Goal: Entertainment & Leisure: Consume media (video, audio)

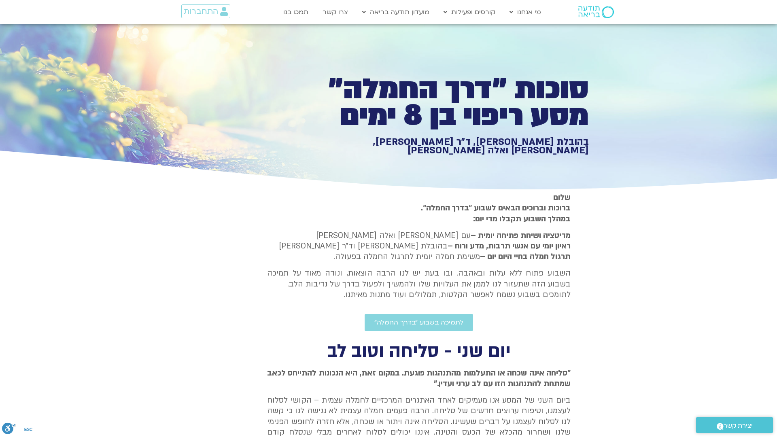
type input "2034.561668"
type input "2817.733333"
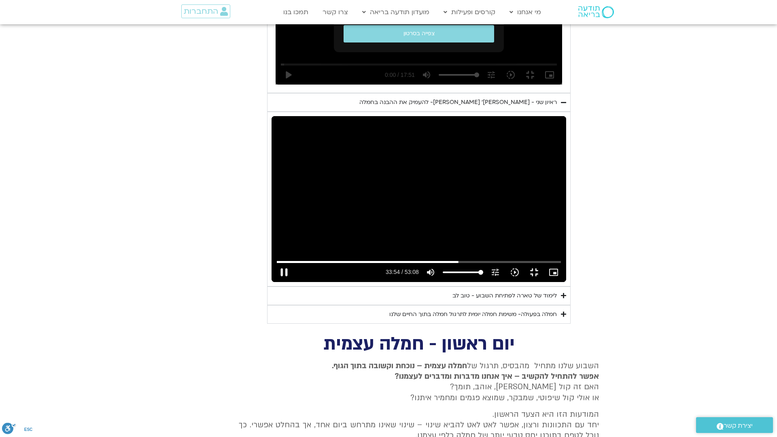
type input "2034.7115"
type input "2817.733333"
type input "2034.814491"
type input "2817.733333"
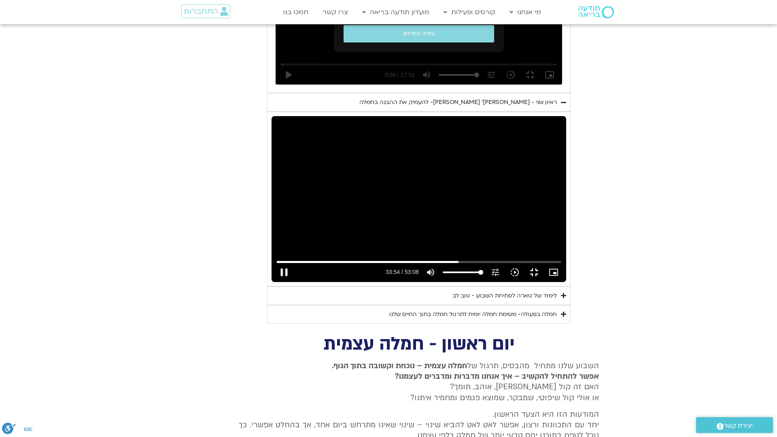
type input "2034.97414"
type input "2817.733333"
type input "2035.110204"
type input "2817.733333"
type input "2035.244419"
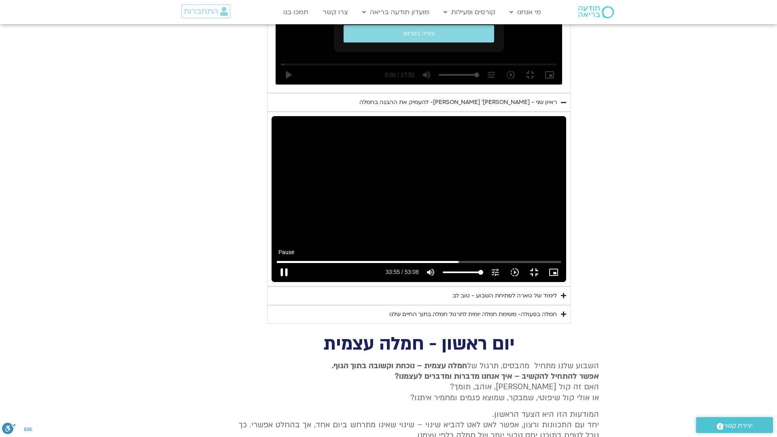
type input "2817.733333"
type input "2035.41119"
type input "2817.733333"
type input "2035.522517"
type input "2817.733333"
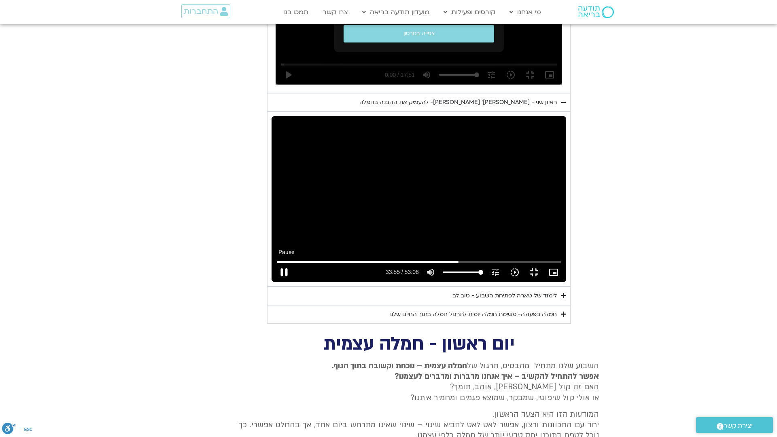
type input "2035.67848"
type input "2817.733333"
type input "2035.814475"
type input "2817.733333"
type input "2035.899659"
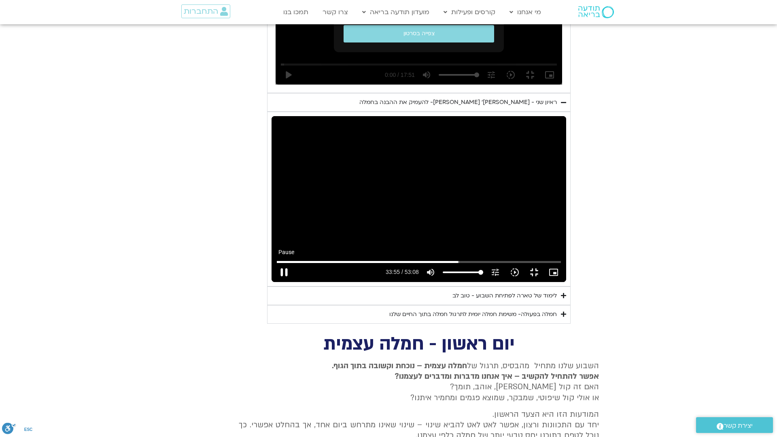
type input "2817.733333"
type input "2036.038442"
type input "2817.733333"
type input "2036.167598"
type input "2817.733333"
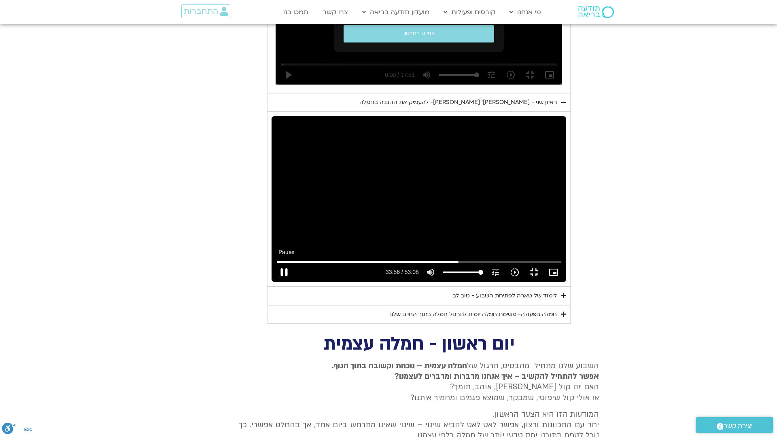
type input "2036.299801"
type input "2817.733333"
click at [274, 282] on button "pause" at bounding box center [283, 272] width 19 height 19
type input "2036.388498"
type input "2817.733333"
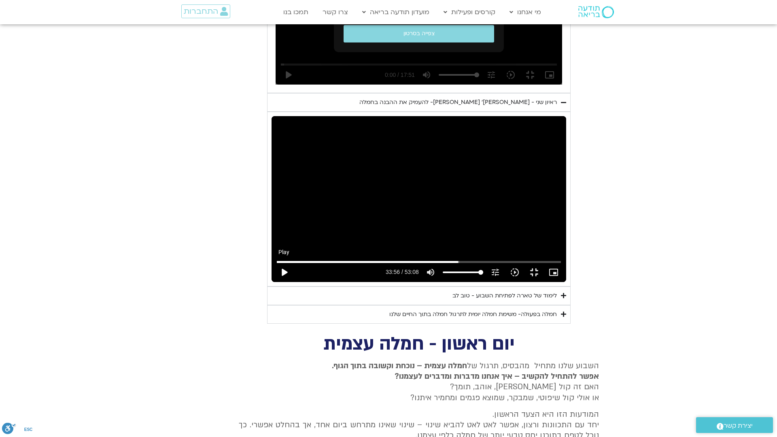
click at [274, 282] on button "play_arrow" at bounding box center [283, 272] width 19 height 19
type input "2036.463325"
type input "2817.733333"
type input "2036.515436"
type input "2817.733333"
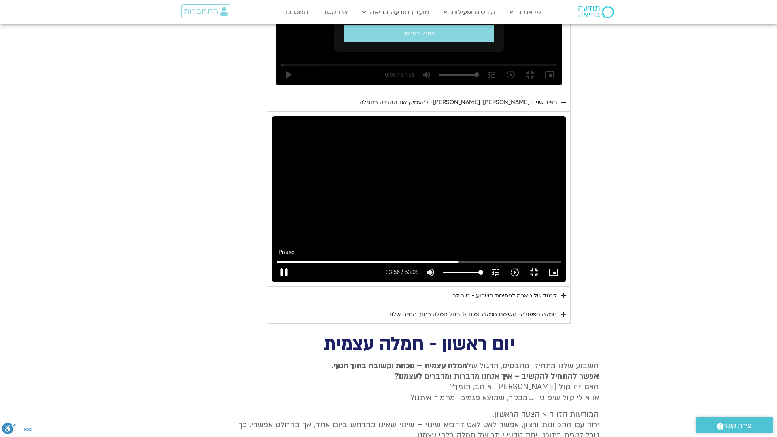
type input "2036.643077"
type input "2817.733333"
type input "2036.771492"
type input "2817.733333"
type input "2036.900337"
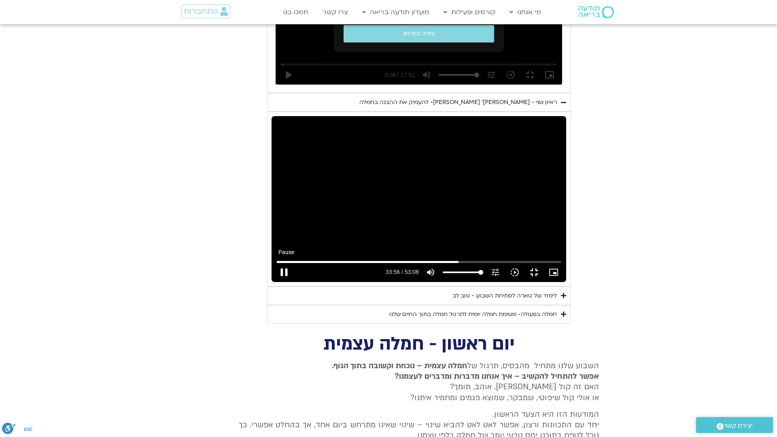
type input "2817.733333"
type input "2037.034816"
type input "2817.733333"
type input "2037.171268"
type input "2817.733333"
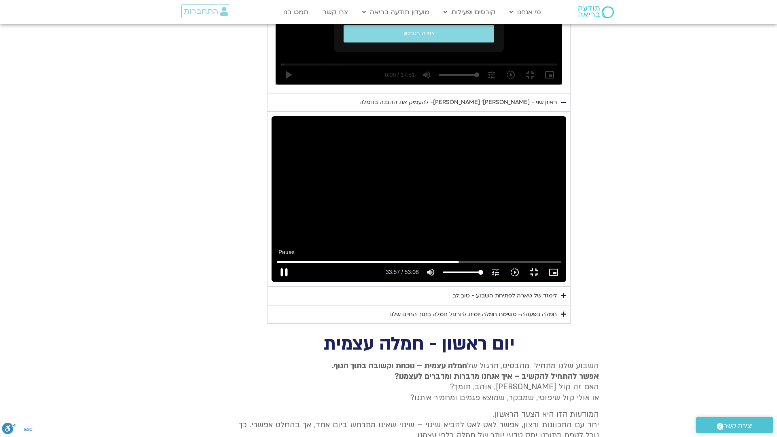
type input "2037.305993"
type input "2817.733333"
type input "2037.437812"
type input "2817.733333"
type input "2037.57031"
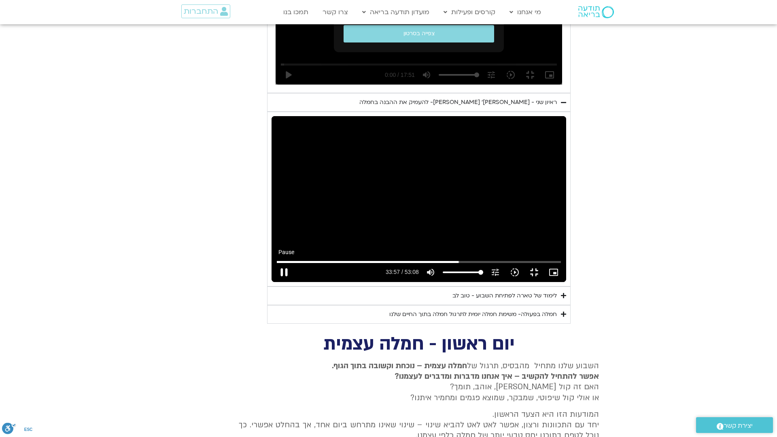
type input "2817.733333"
type input "2037.700053"
type input "2817.733333"
type input "2037.837165"
type input "2817.733333"
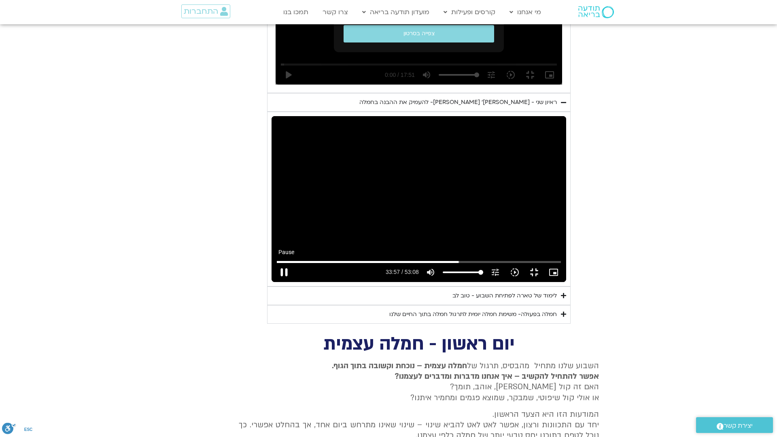
type input "2037.968014"
type input "2817.733333"
type input "2038.107006"
type input "2817.733333"
type input "2038.239252"
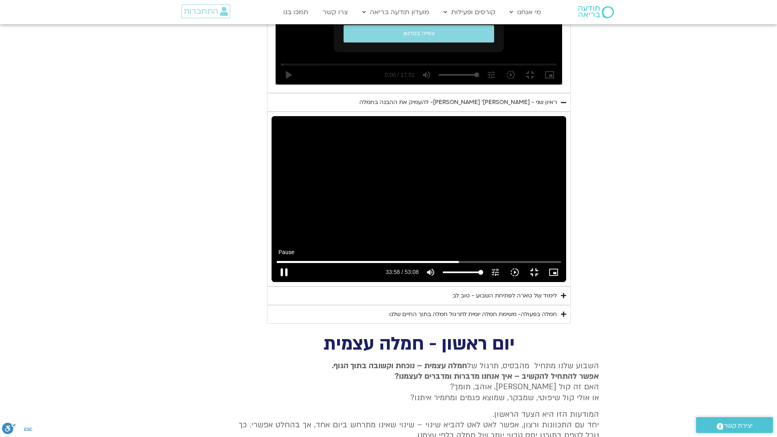
type input "2817.733333"
type input "2038.376417"
type input "2817.733333"
type input "2038.50906"
type input "2817.733333"
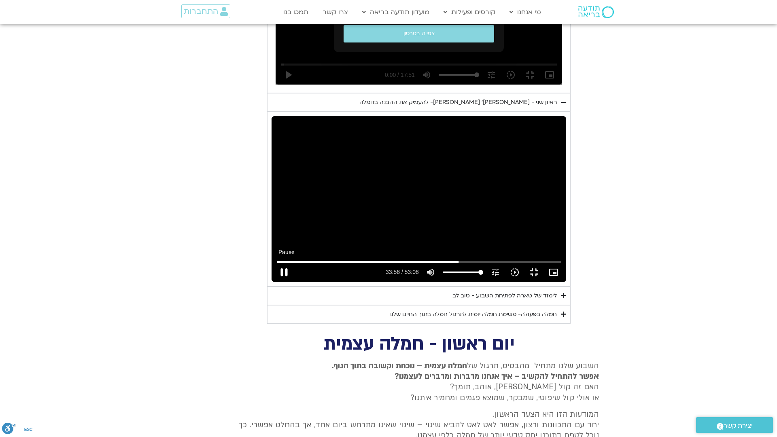
type input "2038.634494"
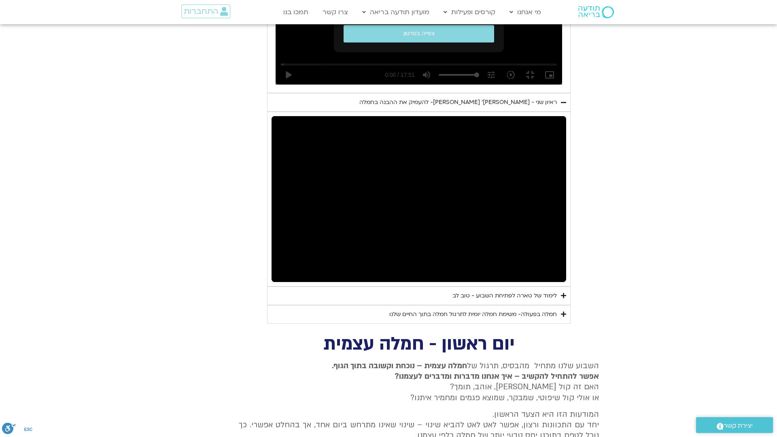
type input "2817.733333"
type input "3090.737638"
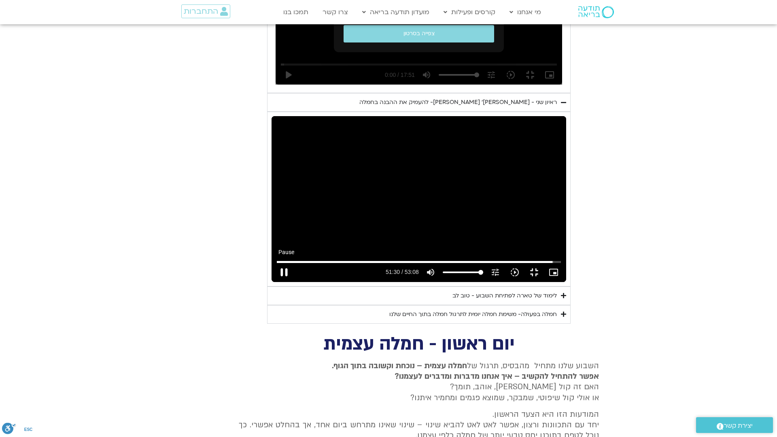
type input "2817.733333"
type input "3090.940285"
type input "2817.733333"
type input "3091.069651"
type input "2817.733333"
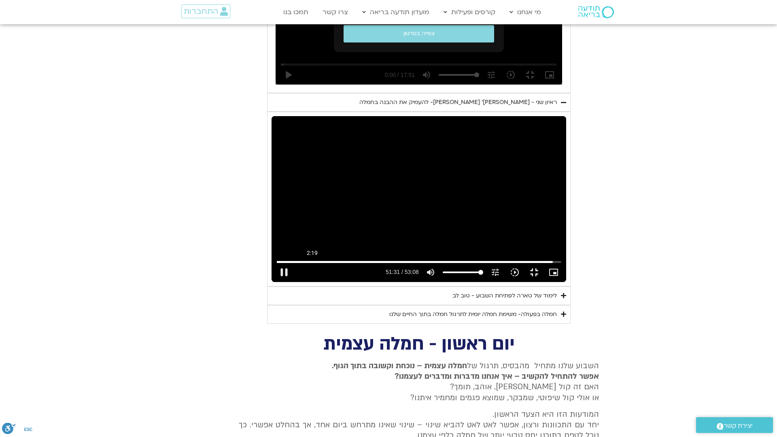
type input "3091.111938"
type input "2817.733333"
type input "3091.252321"
type input "2817.733333"
type input "3091.406157"
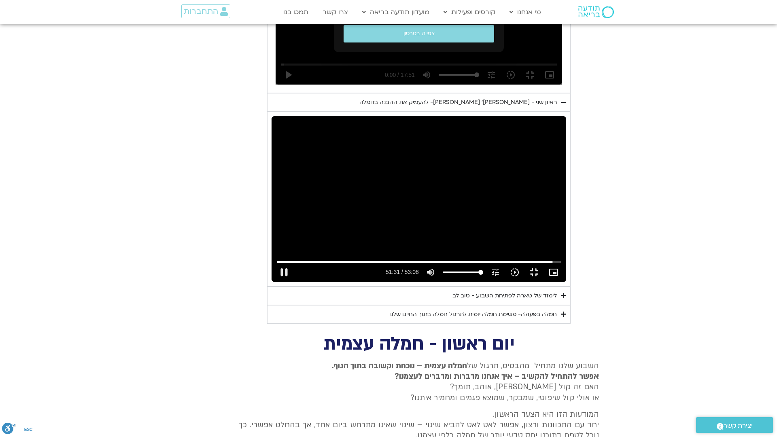
type input "2817.733333"
type input "3091.506612"
type input "2817.733333"
type input "3091.64314"
type input "2817.733333"
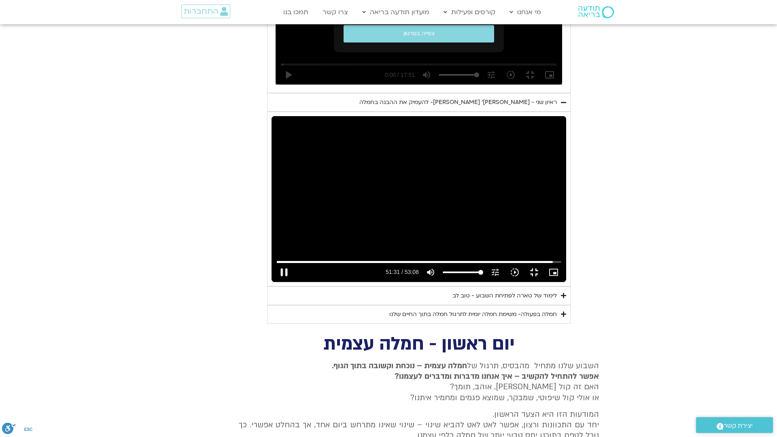
type input "3091.779487"
type input "2817.733333"
type input "3091.907736"
type input "2817.733333"
type input "3092.040538"
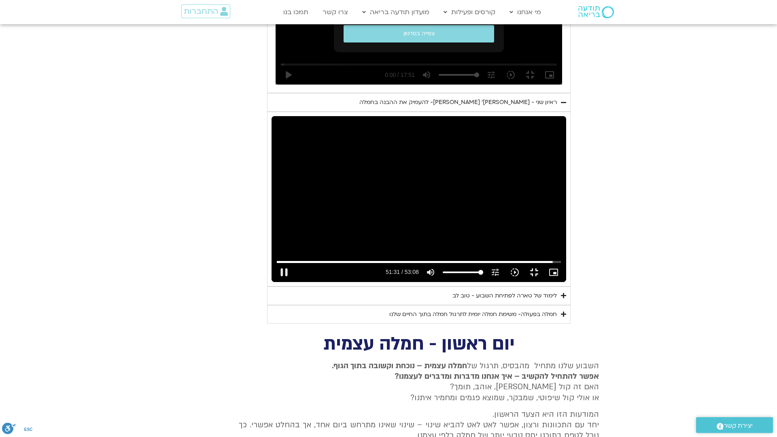
type input "2817.733333"
type input "3092.17041"
type input "2817.733333"
type input "3092.309987"
type input "2817.733333"
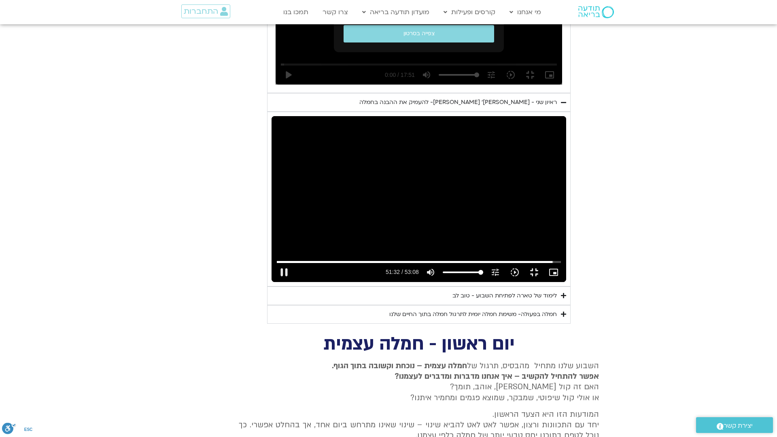
type input "3092.453897"
type input "2817.733333"
type input "3092.590281"
type input "2817.733333"
type input "3092.721712"
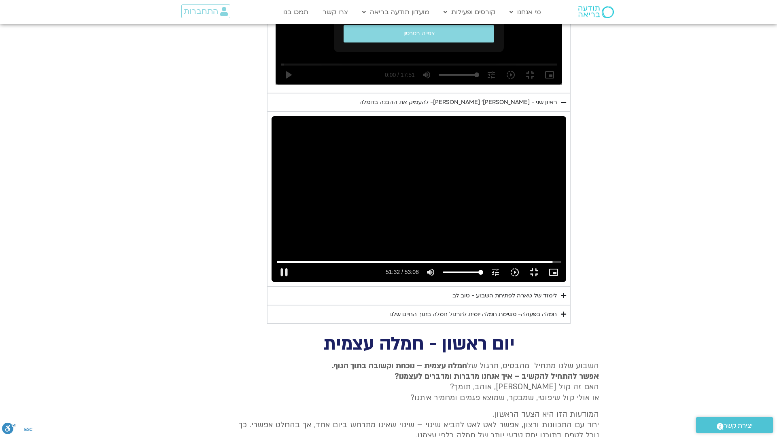
type input "2817.733333"
type input "3092.861697"
type input "2817.733333"
type input "3093.123627"
type input "2817.733333"
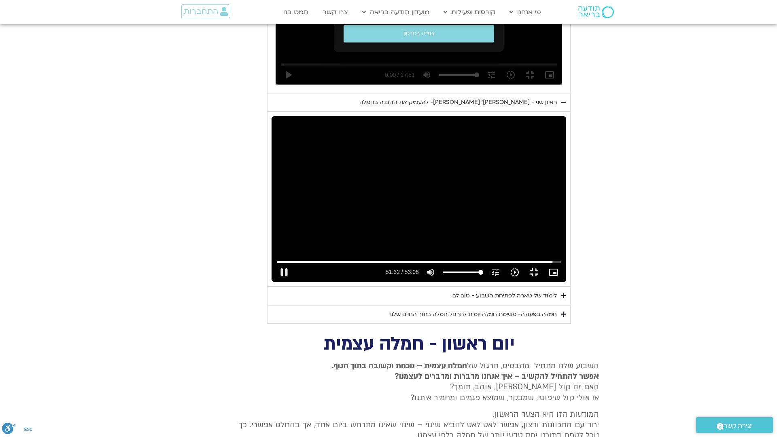
type input "3093.25876"
type input "2817.733333"
type input "3093.393933"
type input "2817.733333"
type input "3093.5245"
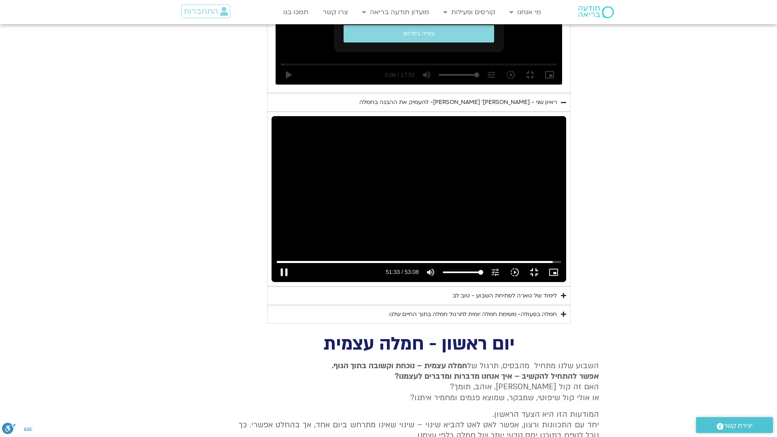
type input "2817.733333"
type input "3093.659747"
type input "2817.733333"
type input "3093.795451"
type input "2817.733333"
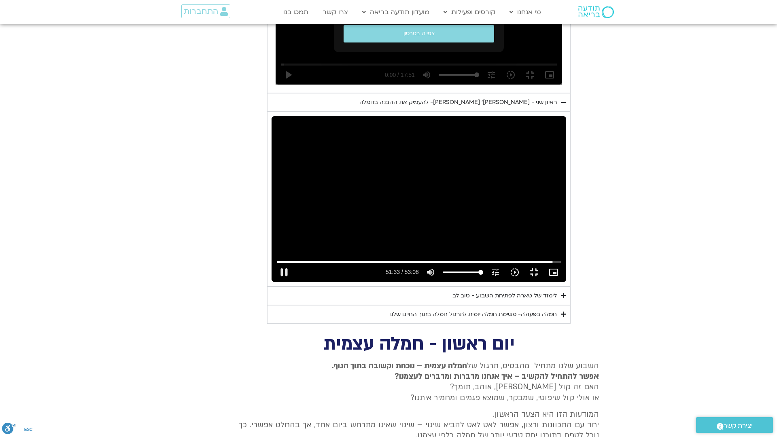
type input "3093.92829"
type input "2817.733333"
type input "3094.069251"
type input "2817.733333"
type input "3094.195576"
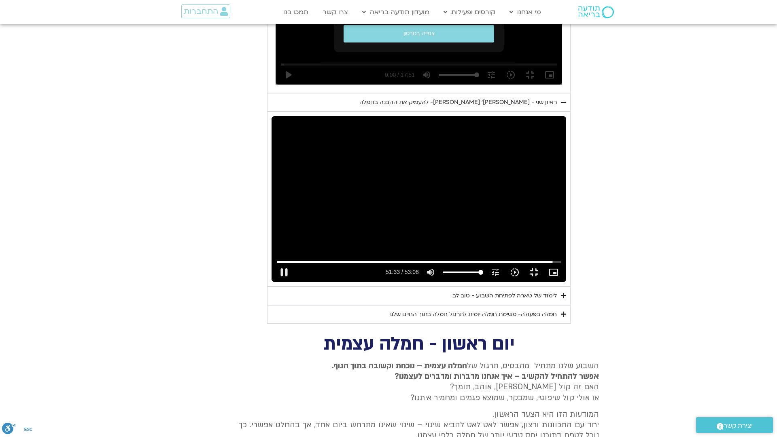
type input "2817.733333"
type input "3094.325733"
type input "2817.733333"
type input "3094.45252"
type input "2817.733333"
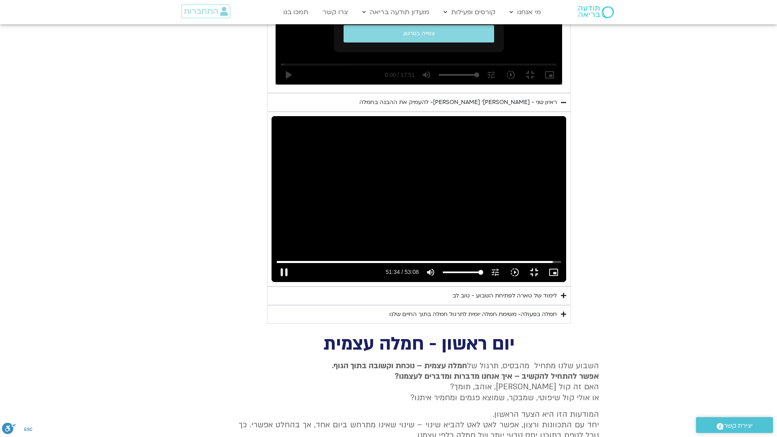
type input "3094.591104"
type input "2817.733333"
type input "3094.722896"
type input "2817.733333"
type input "3094.858868"
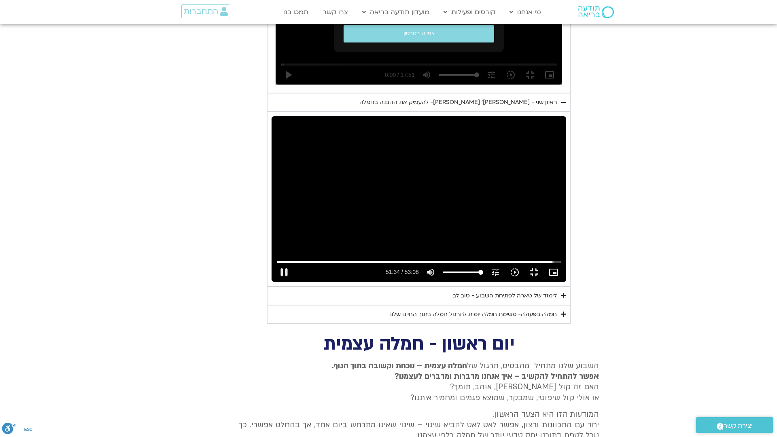
type input "2817.733333"
type input "3094.994876"
type input "2817.733333"
type input "3095.126037"
type input "2817.733333"
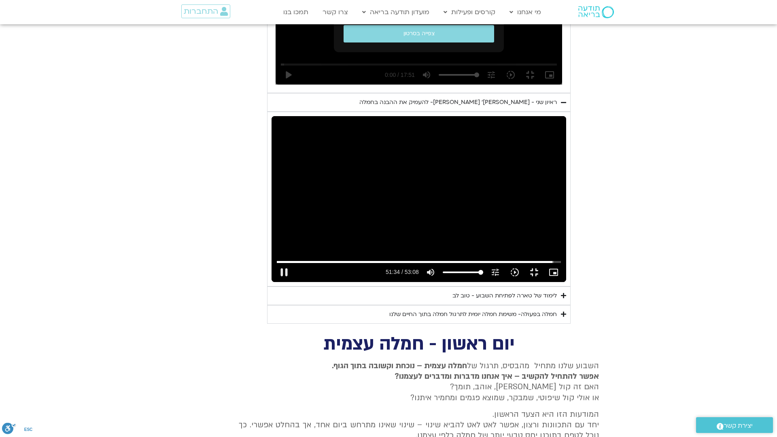
type input "3095.25732"
type input "2817.733333"
type input "3095.519859"
type input "2817.733333"
type input "3095.647393"
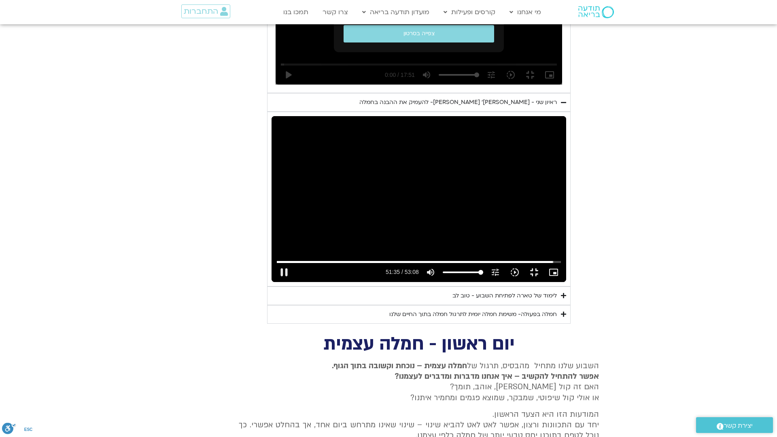
type input "2817.733333"
type input "3095.774264"
type input "2817.733333"
type input "3095.914934"
type input "2817.733333"
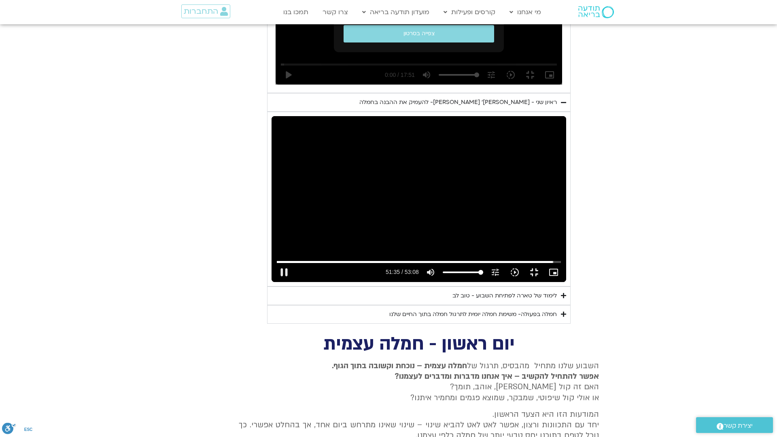
type input "3096.046387"
type input "2817.733333"
type input "3096.179793"
type input "2817.733333"
type input "3096.310638"
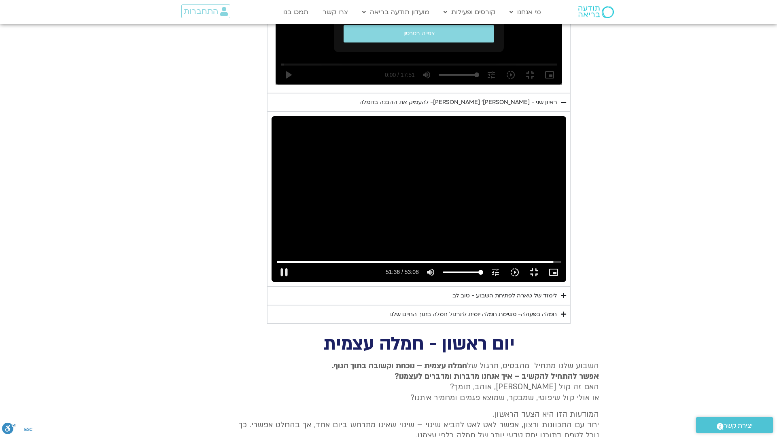
type input "2817.733333"
type input "3096.444692"
type input "2817.733333"
type input "3096.576012"
type input "2817.733333"
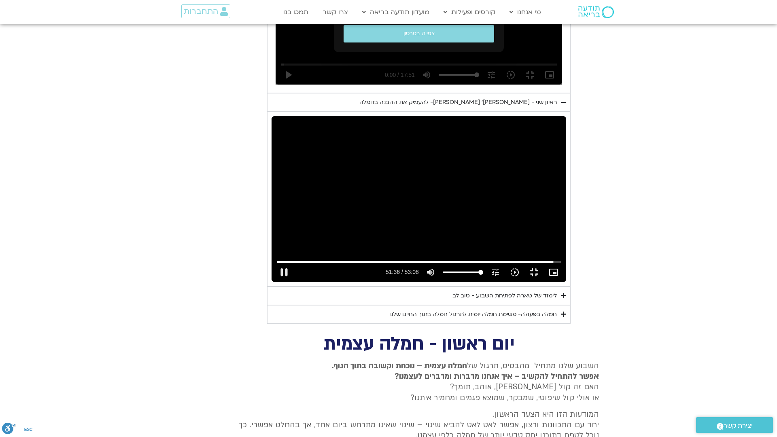
type input "3096.709075"
type input "2817.733333"
type input "3096.848126"
type input "2817.733333"
type input "3096.976418"
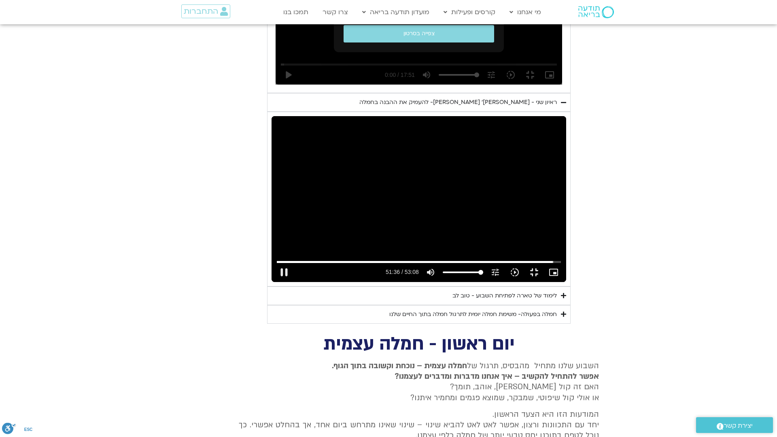
type input "2817.733333"
type input "3097.114655"
type input "2817.733333"
type input "3097.246141"
type input "2817.733333"
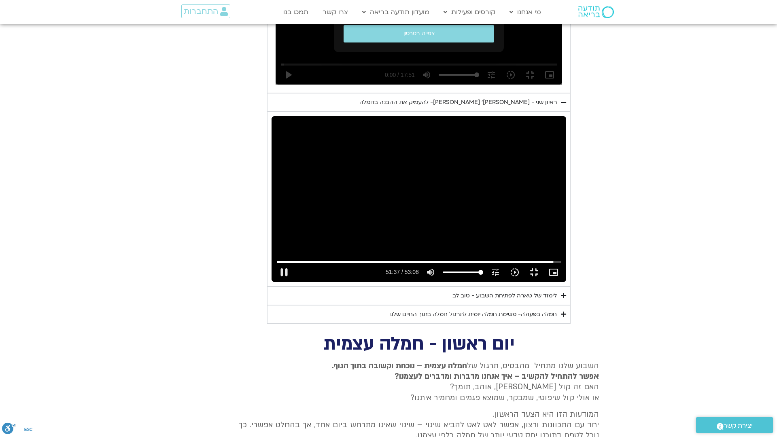
type input "3097.382953"
type input "2817.733333"
type input "3097.516757"
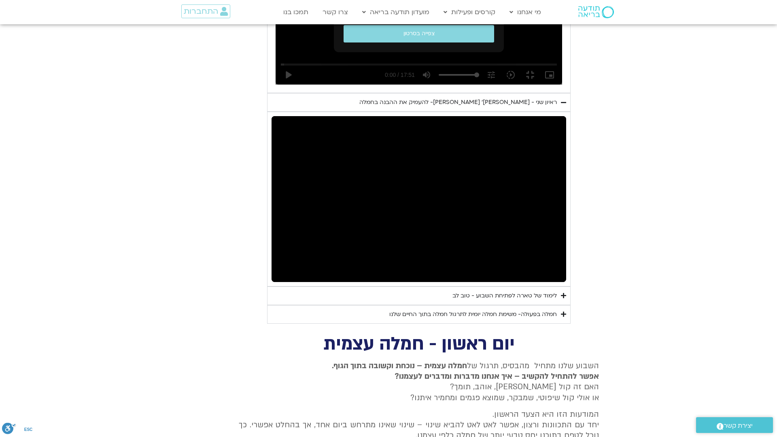
type input "2817.733333"
type input "3170.017762"
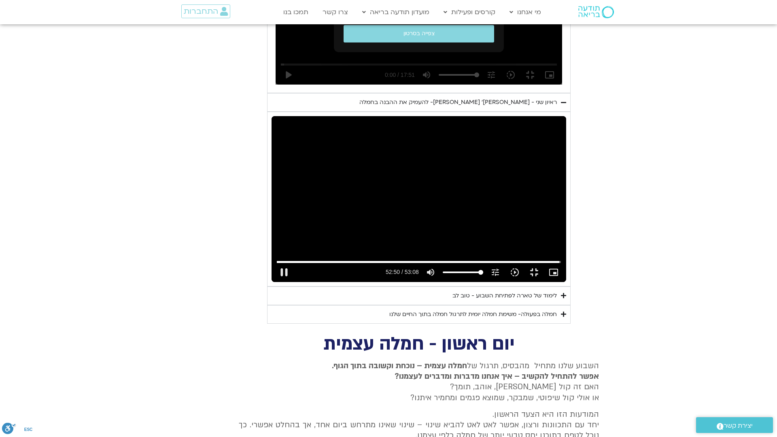
type input "2817.733333"
type input "3170.152131"
type input "2817.733333"
type input "3170.286712"
type input "2817.733333"
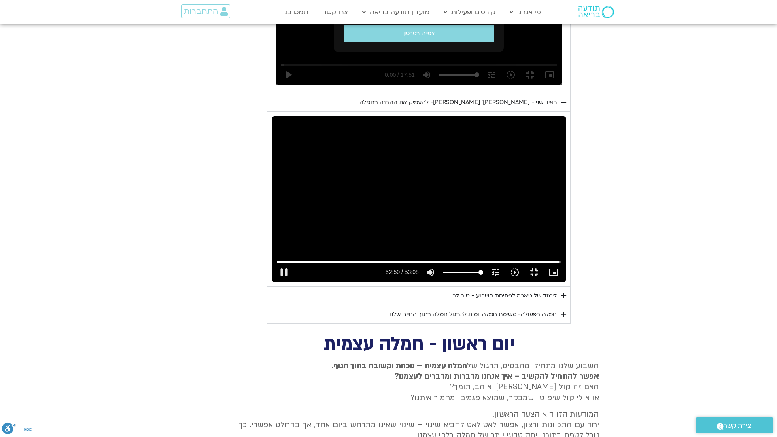
type input "3170.418532"
type input "2817.733333"
type input "3170.554967"
type input "2817.733333"
type input "3170.684491"
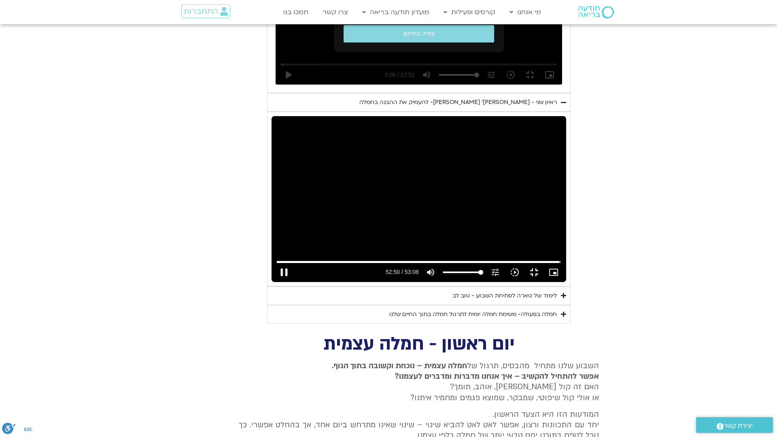
type input "2817.733333"
type input "3170.852001"
type input "2817.733333"
type input "3170.923355"
type input "2817.733333"
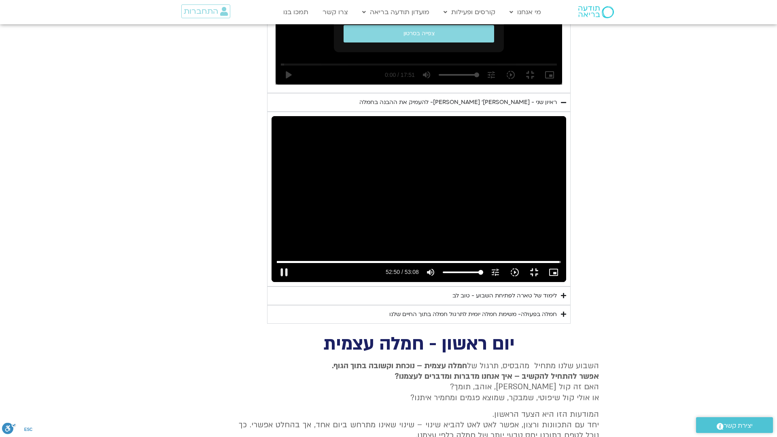
type input "3171.051795"
type input "2817.733333"
type input "3171.186468"
type input "2817.733333"
type input "3171.324734"
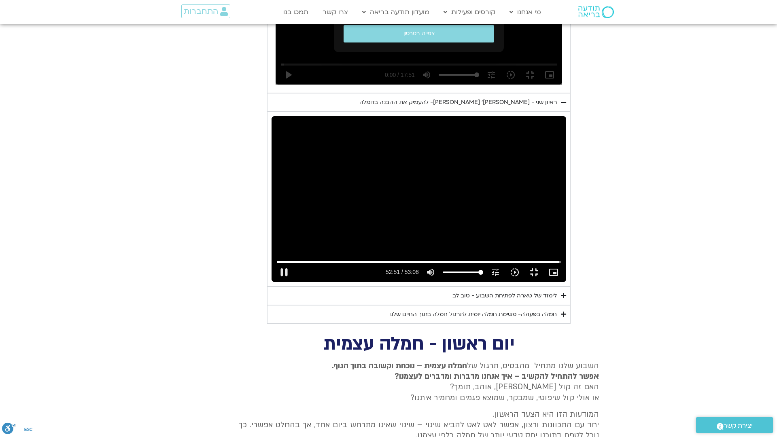
type input "2817.733333"
type input "3171.4538"
type input "2817.733333"
type input "3171.585682"
type input "2817.733333"
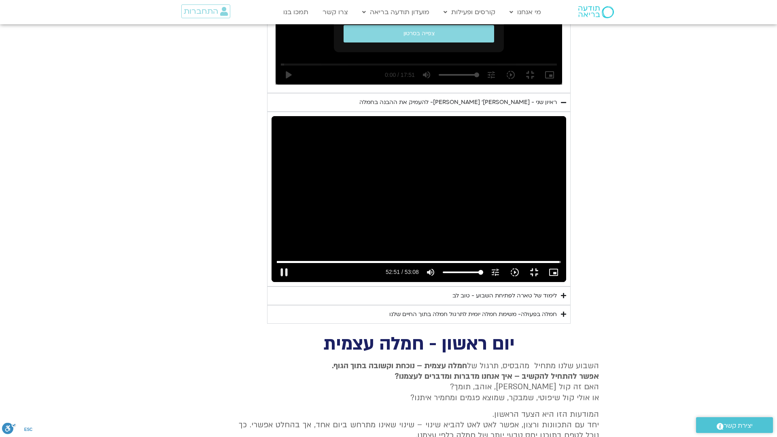
type input "3171.726369"
type input "2817.733333"
type input "3171.852586"
type input "2817.733333"
type input "3171.986323"
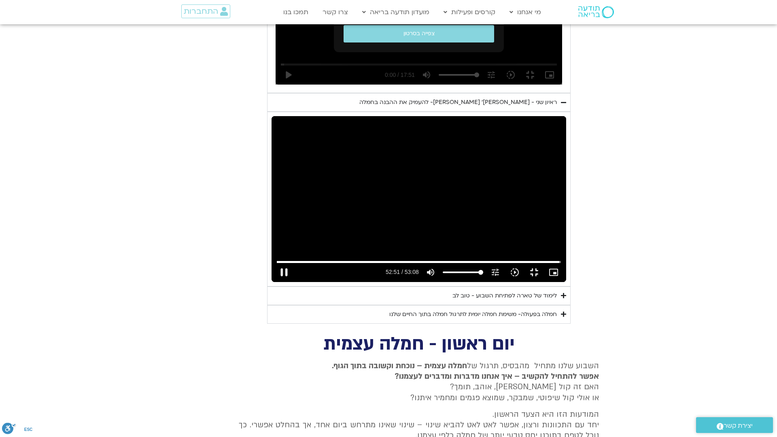
type input "2817.733333"
type input "3172.185795"
type input "2817.733333"
click at [544, 282] on button "fullscreen_exit" at bounding box center [534, 272] width 19 height 19
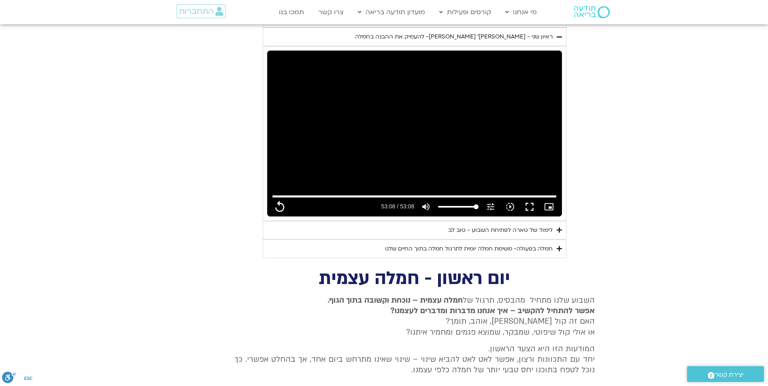
scroll to position [607, 0]
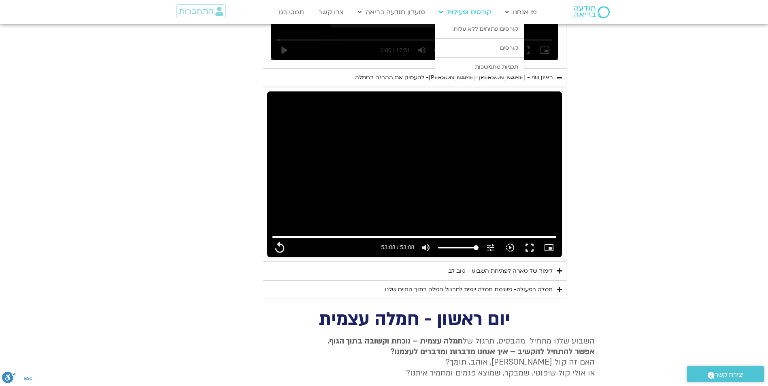
click at [460, 11] on link "קורסים ופעילות" at bounding box center [465, 11] width 60 height 15
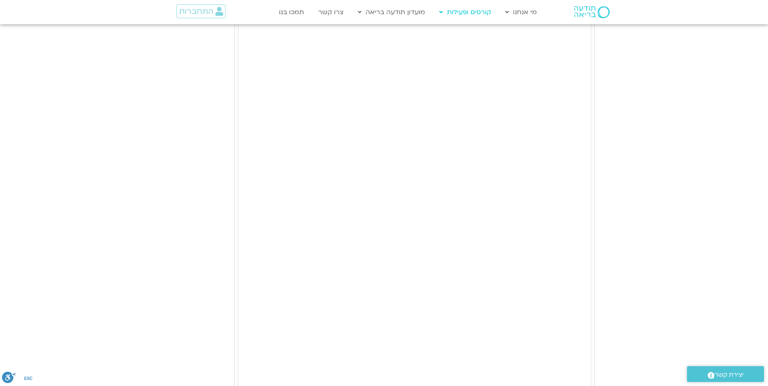
scroll to position [2064, 0]
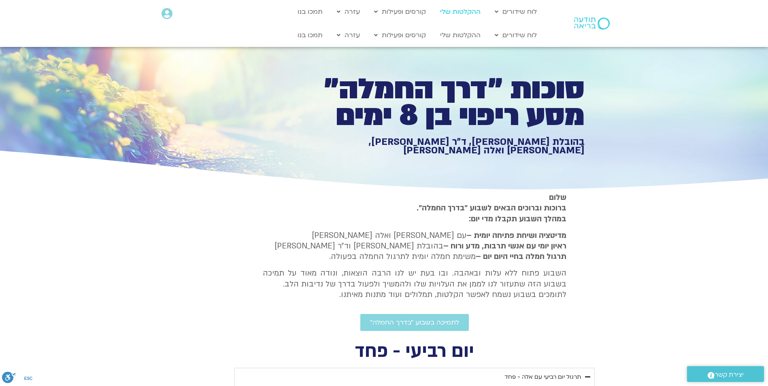
click at [460, 9] on link "ההקלטות שלי" at bounding box center [460, 11] width 49 height 15
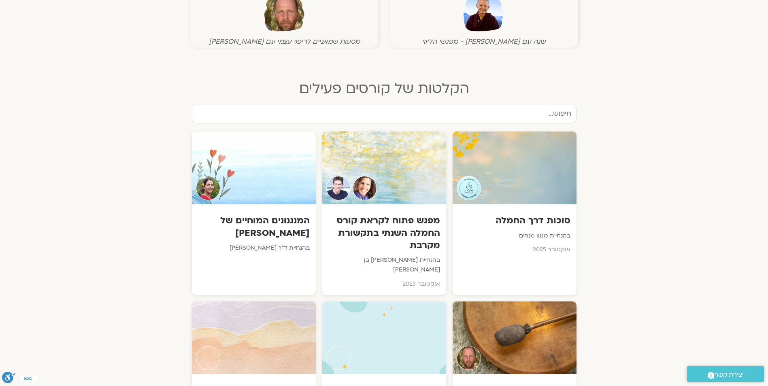
scroll to position [324, 0]
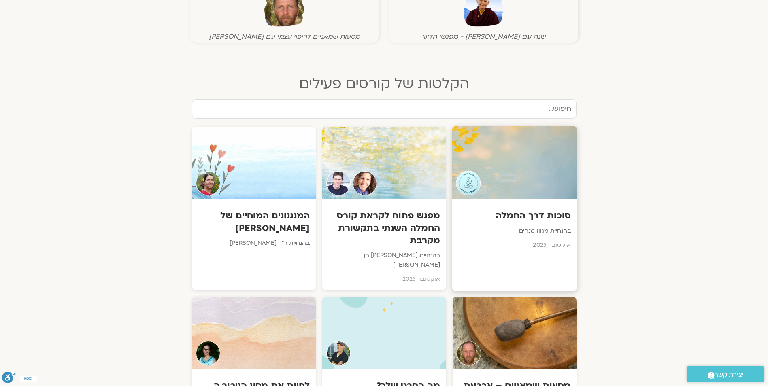
click at [546, 212] on h3 "סוכות דרך החמלה" at bounding box center [514, 216] width 113 height 13
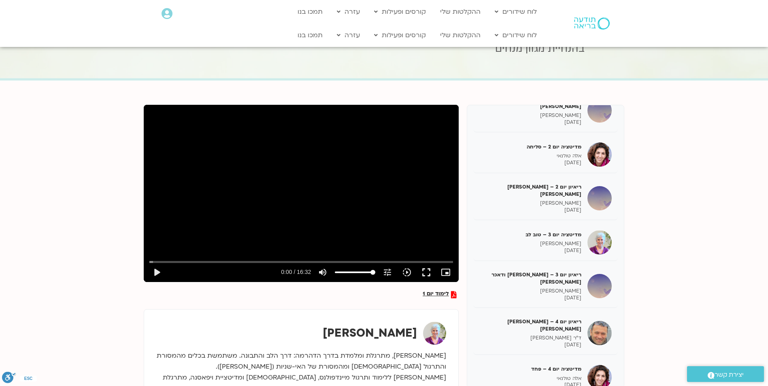
scroll to position [81, 0]
